Goal: Task Accomplishment & Management: Manage account settings

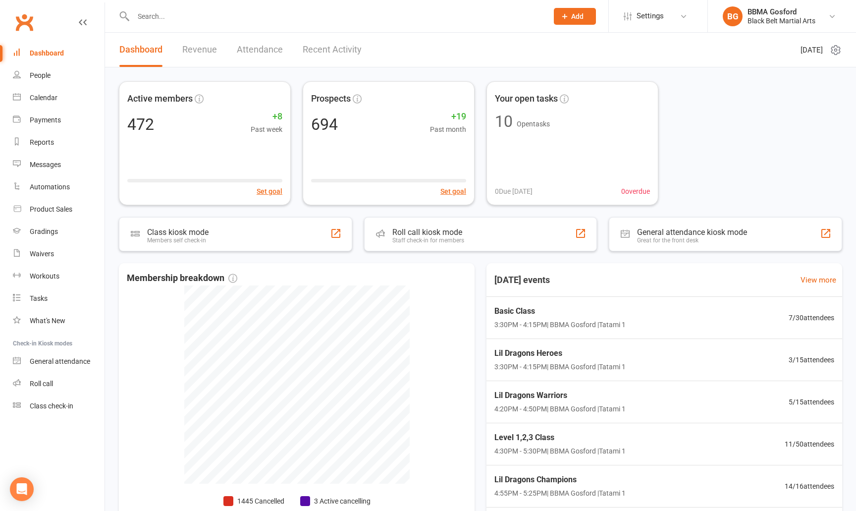
click at [156, 21] on input "text" at bounding box center [335, 16] width 411 height 14
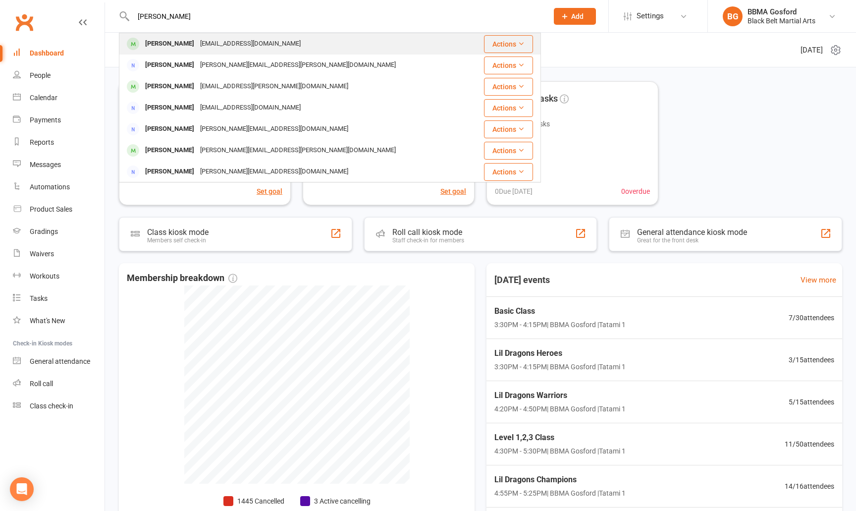
type input "[PERSON_NAME]"
click at [156, 43] on div "[PERSON_NAME]" at bounding box center [169, 44] width 55 height 14
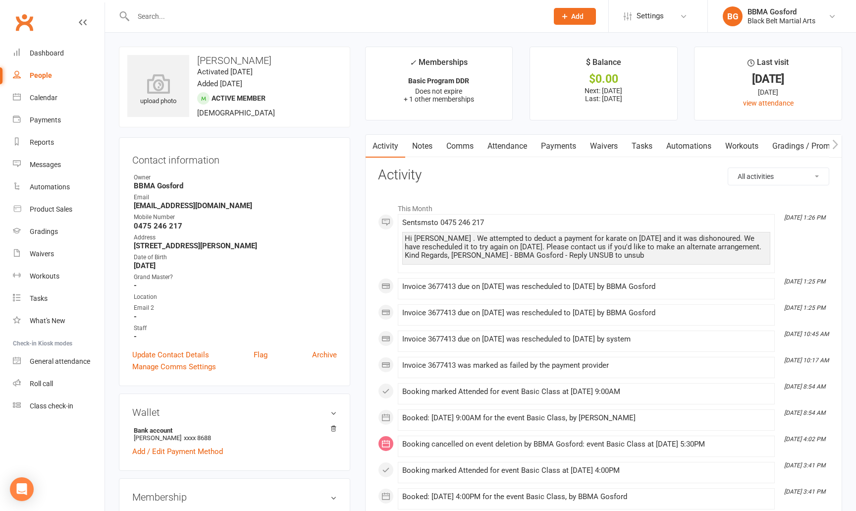
click at [559, 145] on link "Payments" at bounding box center [558, 146] width 49 height 23
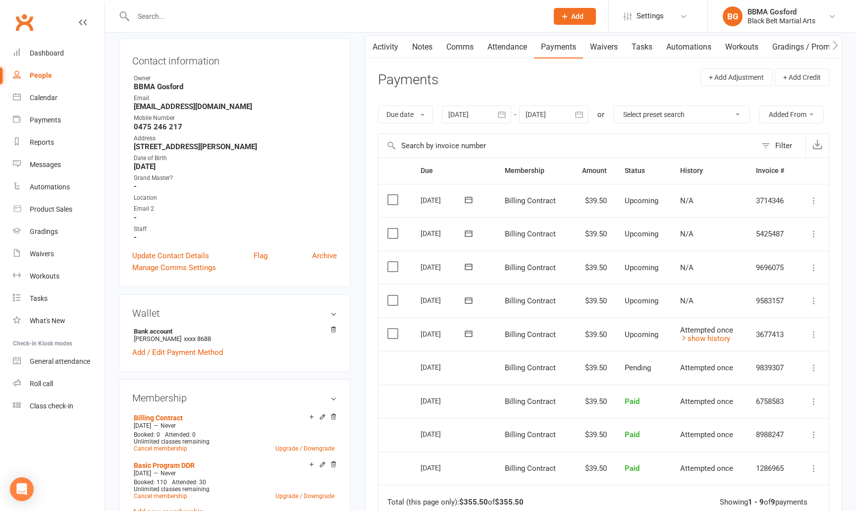
scroll to position [102, 0]
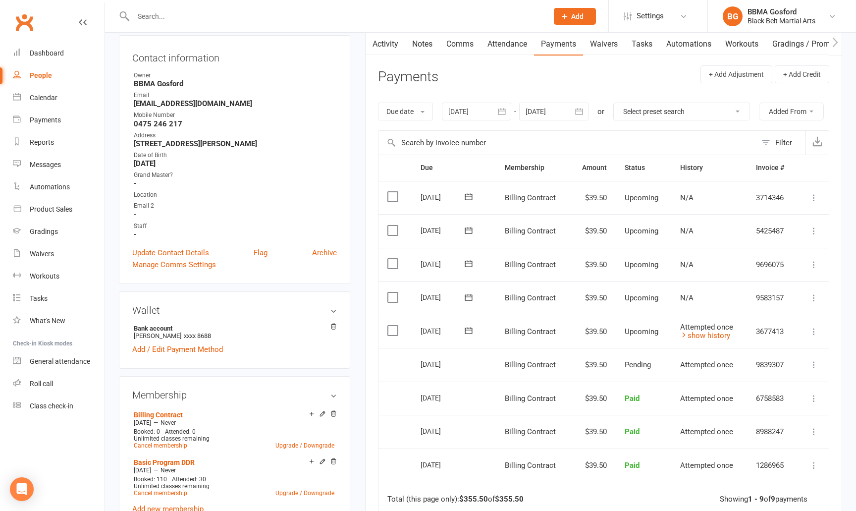
click at [812, 329] on icon at bounding box center [814, 331] width 10 height 10
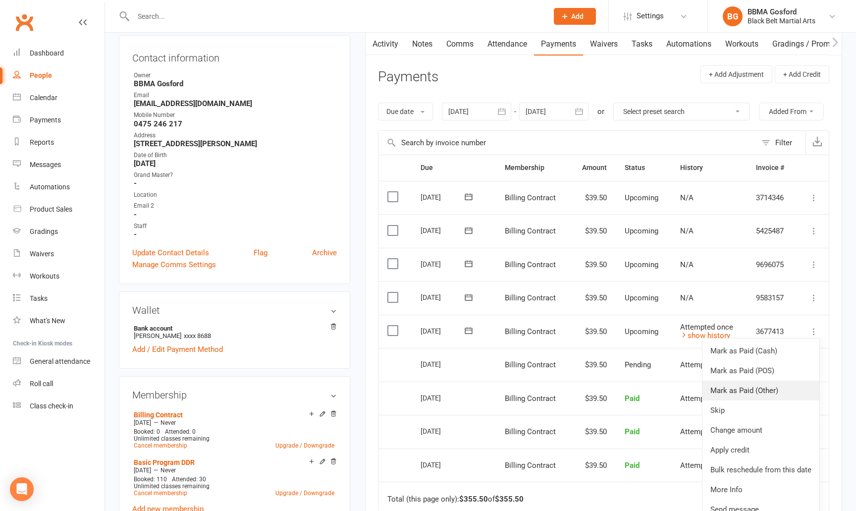
scroll to position [95, 0]
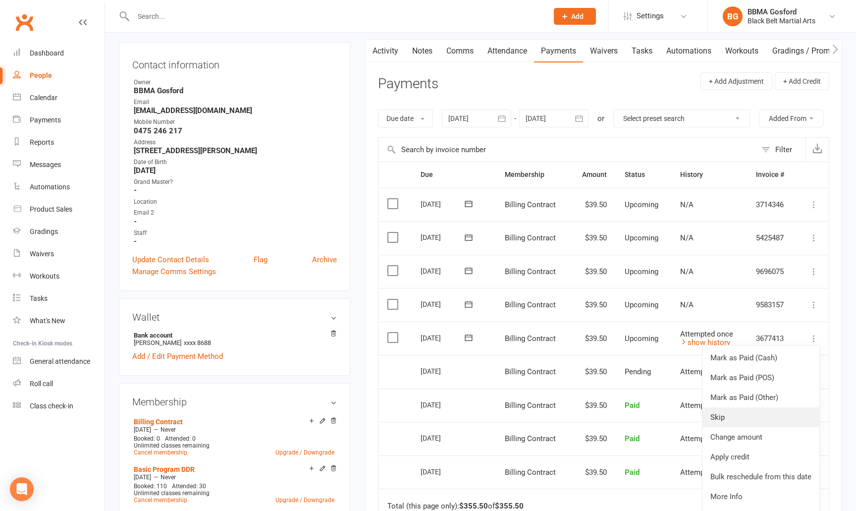
click at [749, 417] on link "Skip" at bounding box center [760, 417] width 117 height 20
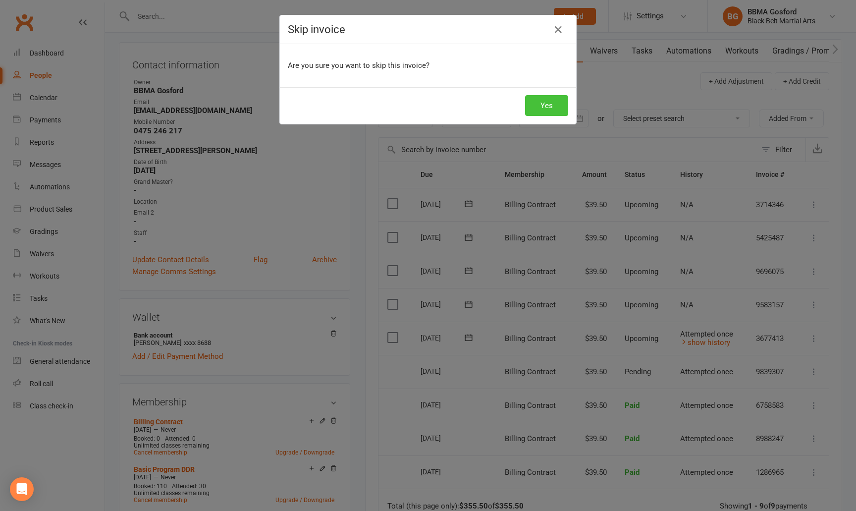
click at [546, 102] on button "Yes" at bounding box center [546, 105] width 43 height 21
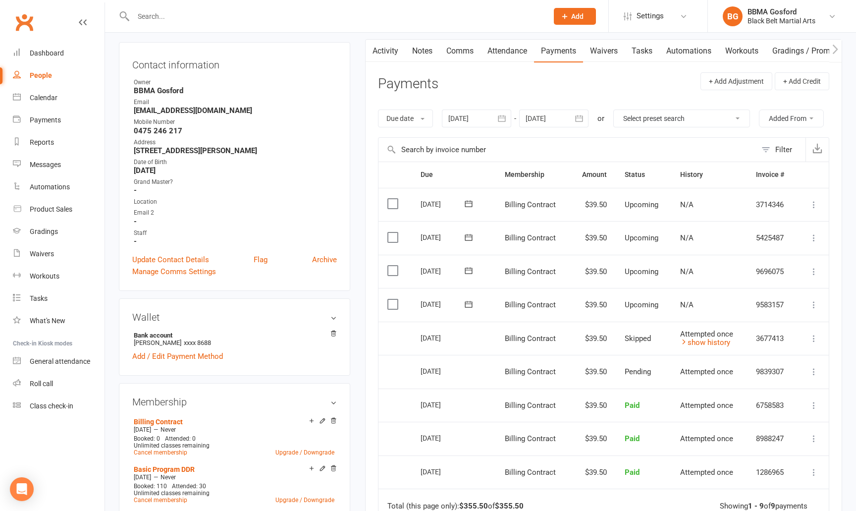
click at [427, 51] on link "Notes" at bounding box center [422, 51] width 34 height 23
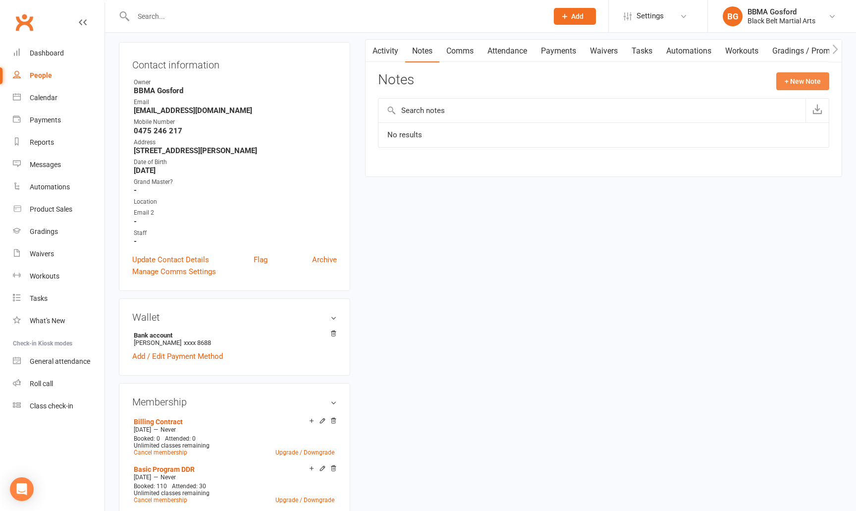
click at [786, 84] on button "+ New Note" at bounding box center [802, 81] width 53 height 18
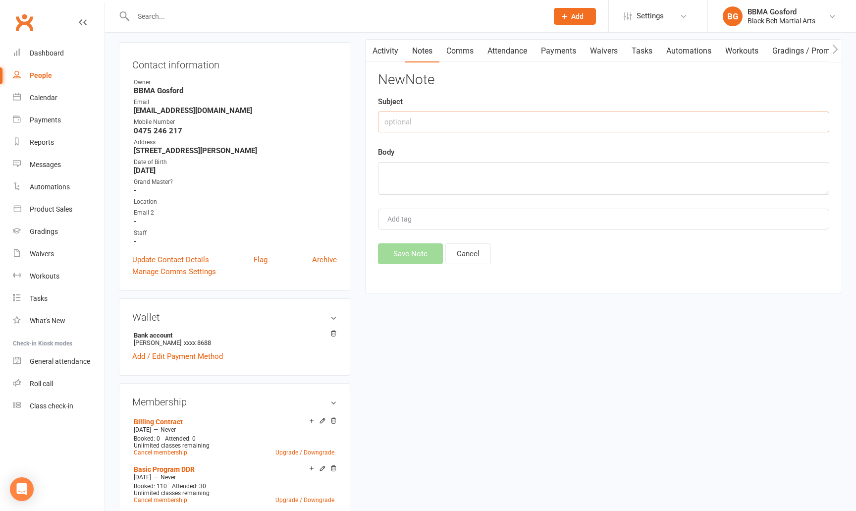
click at [629, 128] on input "text" at bounding box center [603, 121] width 451 height 21
type input "Payments"
type textarea "2 payments of 39.50 skipped, will pay [DATE][DATE] over the counter"
click at [421, 253] on button "Save Note" at bounding box center [410, 253] width 65 height 21
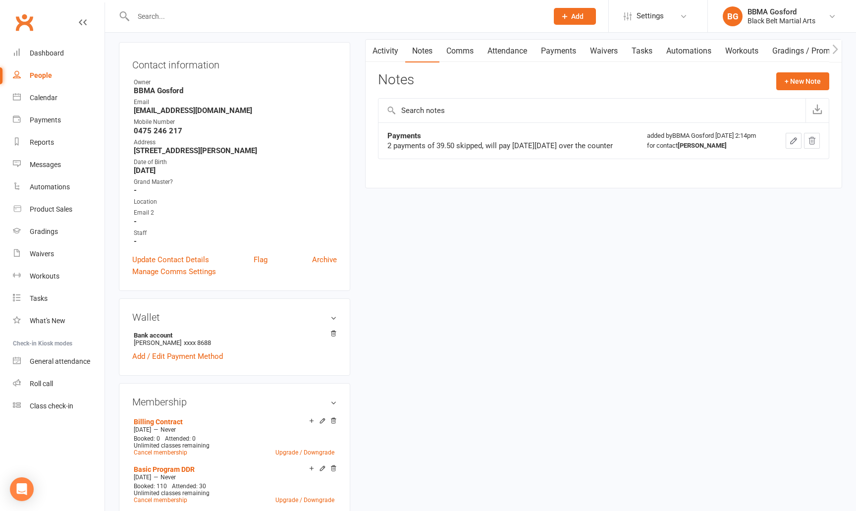
click at [218, 18] on input "text" at bounding box center [335, 16] width 411 height 14
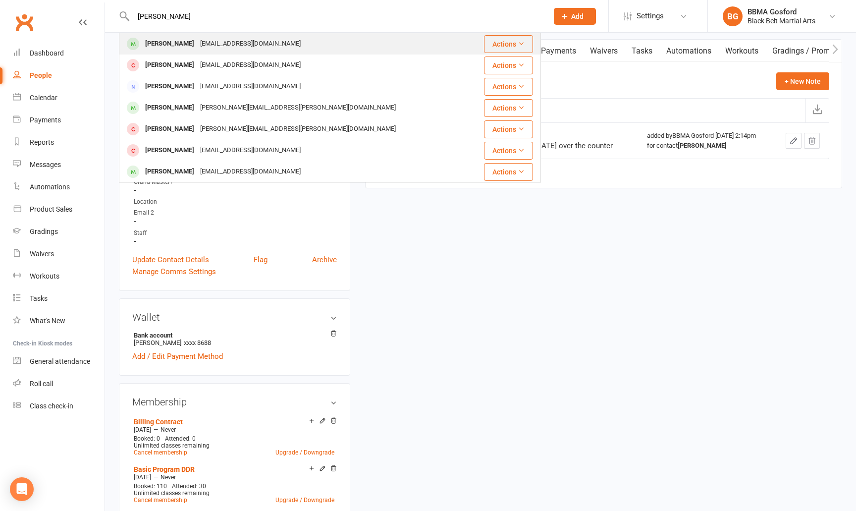
type input "[PERSON_NAME]"
click at [176, 51] on div "[PERSON_NAME]" at bounding box center [169, 44] width 55 height 14
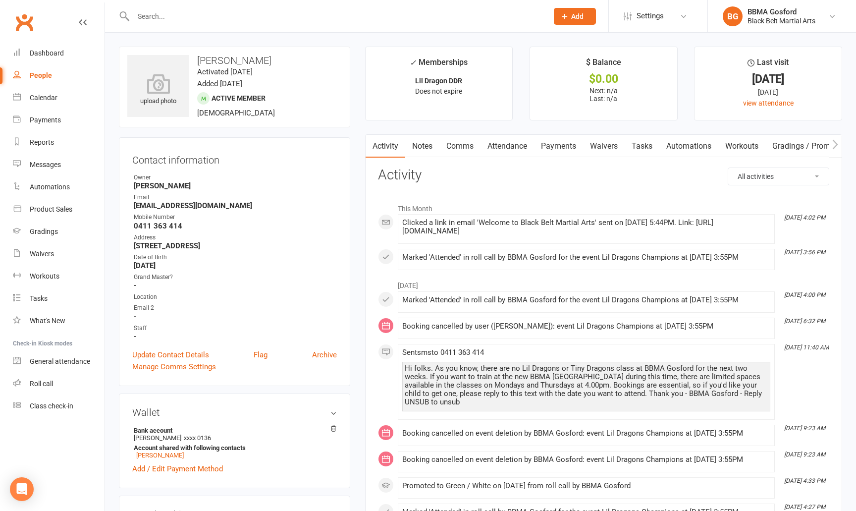
click at [460, 147] on link "Comms" at bounding box center [459, 146] width 41 height 23
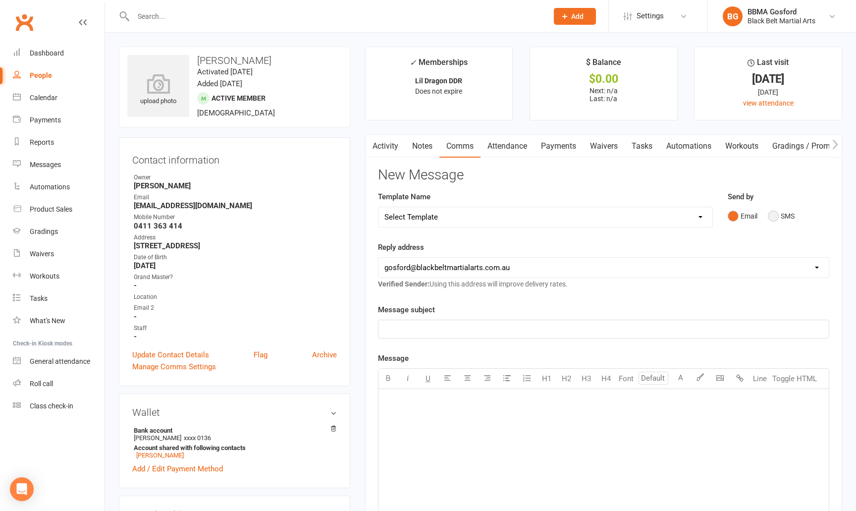
click at [776, 217] on button "SMS" at bounding box center [781, 216] width 27 height 19
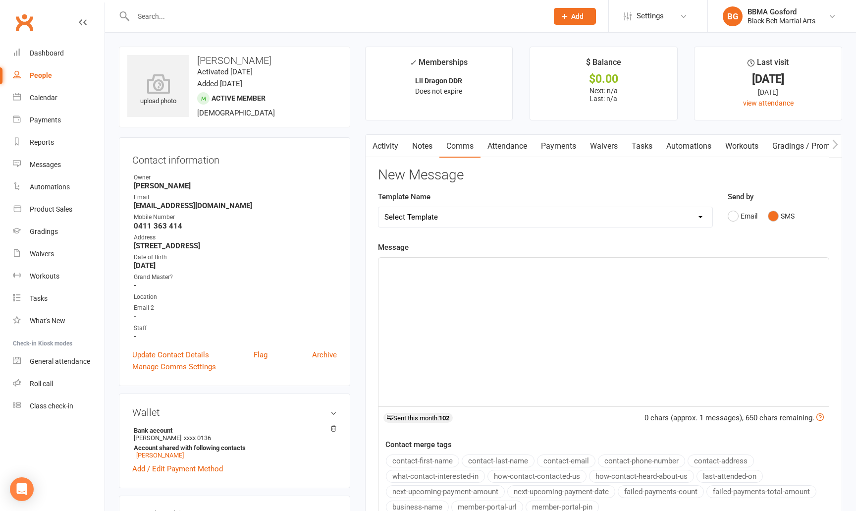
click at [743, 266] on p "﻿" at bounding box center [603, 266] width 438 height 12
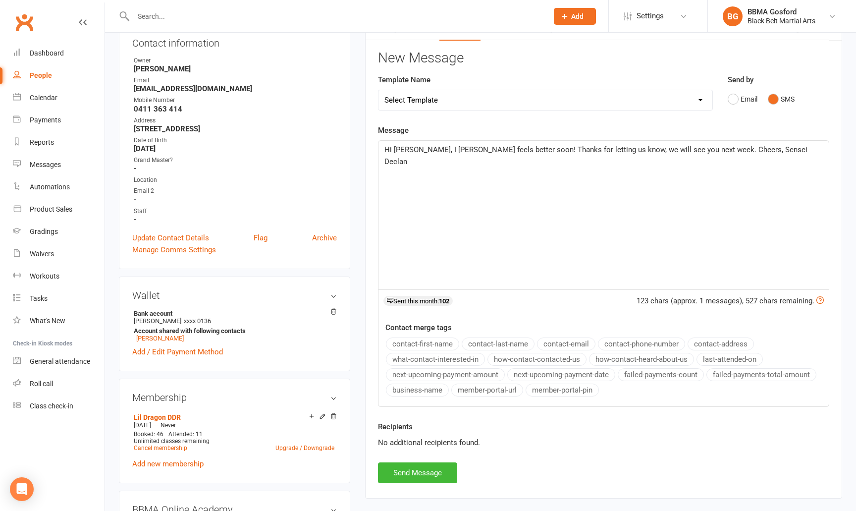
scroll to position [117, 0]
click at [441, 466] on button "Send Message" at bounding box center [417, 472] width 79 height 21
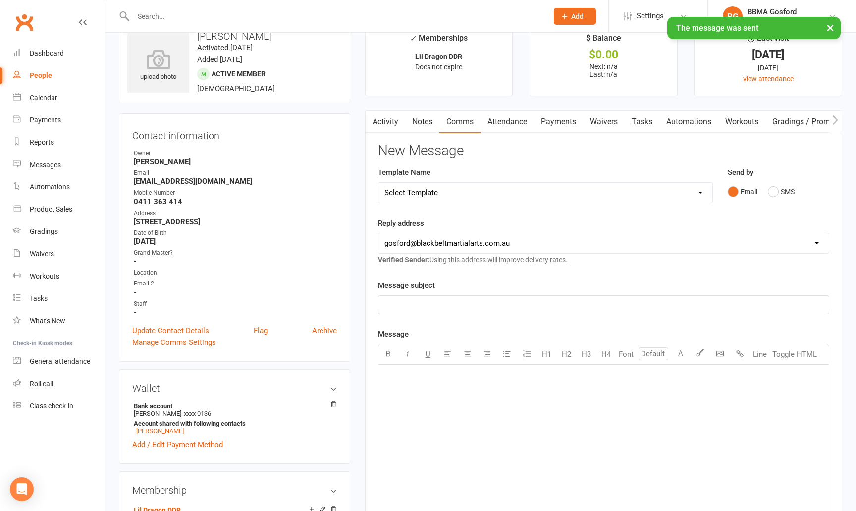
scroll to position [0, 0]
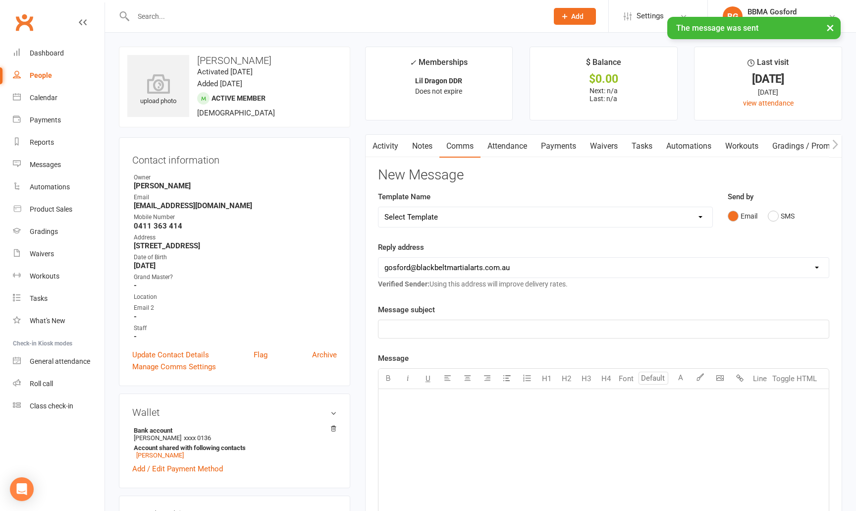
click at [25, 25] on link "Clubworx" at bounding box center [24, 22] width 25 height 25
